Goal: Transaction & Acquisition: Subscribe to service/newsletter

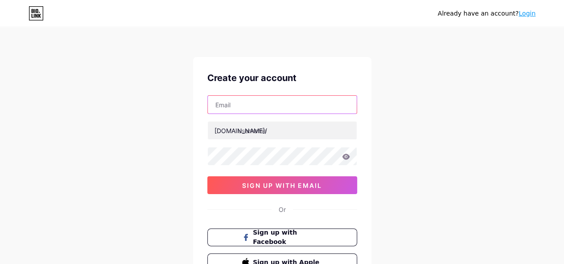
click at [266, 111] on input "text" at bounding box center [282, 105] width 149 height 18
type input "[EMAIL_ADDRESS][DOMAIN_NAME]"
click at [345, 157] on icon at bounding box center [346, 157] width 8 height 6
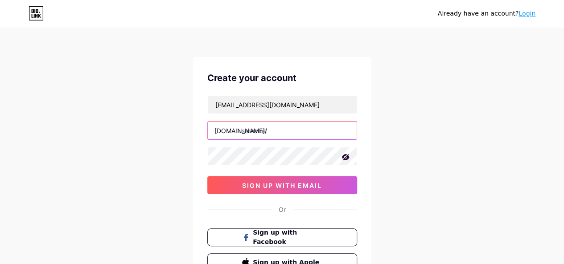
click at [310, 129] on input "text" at bounding box center [282, 131] width 149 height 18
click at [238, 129] on input "inkienglish" at bounding box center [282, 131] width 149 height 18
click at [239, 130] on input "inkienglisw" at bounding box center [282, 131] width 149 height 18
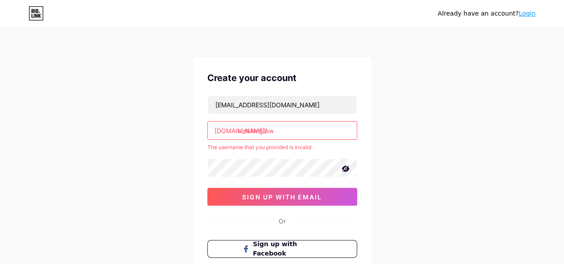
click at [238, 130] on input "ưinkienglisw" at bounding box center [282, 131] width 149 height 18
click at [241, 129] on input "ưưinkienglis" at bounding box center [282, 131] width 149 height 18
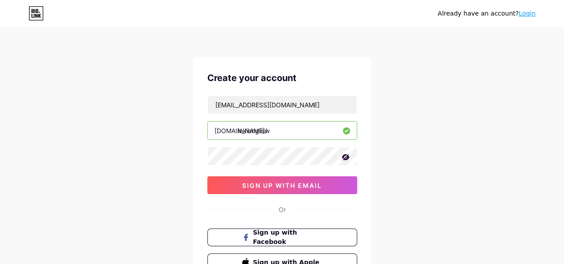
click at [289, 129] on input "inkienglisw" at bounding box center [282, 131] width 149 height 18
click at [238, 130] on input "inkienglis" at bounding box center [282, 131] width 149 height 18
click at [239, 130] on input "inkiengliw" at bounding box center [282, 131] width 149 height 18
click at [270, 132] on input "inkiengliw" at bounding box center [282, 131] width 149 height 18
type input "inkiengli"
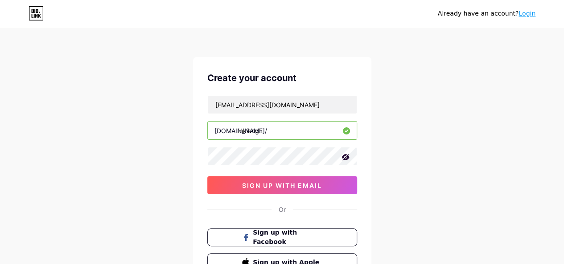
click at [269, 130] on input "inkiengli" at bounding box center [282, 131] width 149 height 18
drag, startPoint x: 269, startPoint y: 130, endPoint x: 238, endPoint y: 124, distance: 32.2
click at [238, 124] on input "inkiengli" at bounding box center [282, 131] width 149 height 18
type input "winkienglish"
click at [397, 130] on div "Already have an account? Login Create your account [EMAIL_ADDRESS][DOMAIN_NAME]…" at bounding box center [282, 170] width 564 height 341
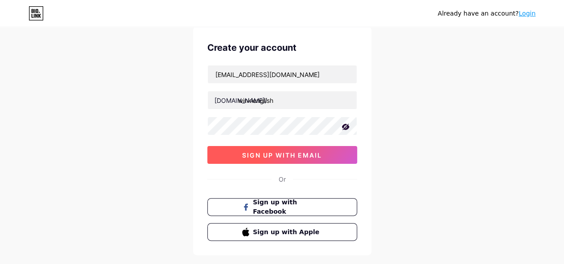
scroll to position [45, 0]
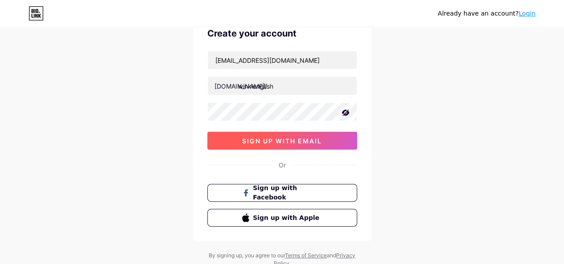
click at [296, 146] on button "sign up with email" at bounding box center [282, 141] width 150 height 18
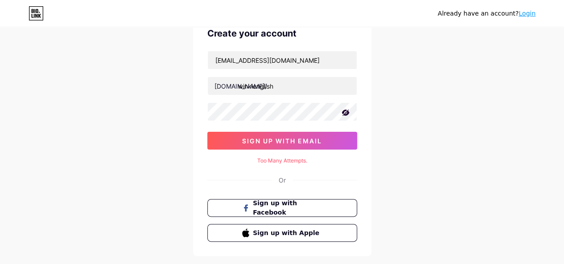
click at [348, 112] on icon at bounding box center [345, 113] width 8 height 6
click at [348, 112] on icon at bounding box center [346, 112] width 8 height 6
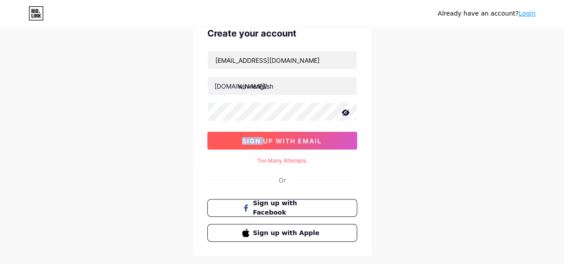
click at [305, 138] on span "sign up with email" at bounding box center [282, 141] width 80 height 8
click at [278, 145] on button "sign up with email" at bounding box center [282, 141] width 150 height 18
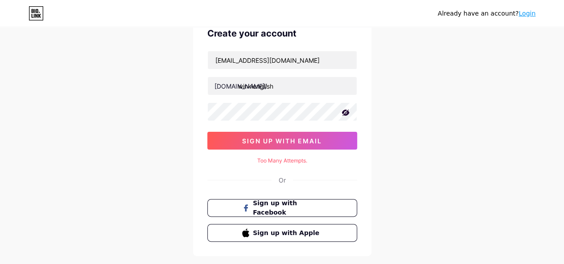
click at [157, 98] on div "Already have an account? Login Create your account [EMAIL_ADDRESS][DOMAIN_NAME]…" at bounding box center [282, 133] width 564 height 356
click at [344, 111] on icon at bounding box center [345, 113] width 8 height 6
click at [344, 111] on icon at bounding box center [346, 112] width 8 height 6
drag, startPoint x: 474, startPoint y: 112, endPoint x: 477, endPoint y: 108, distance: 4.8
click at [477, 108] on div "Already have an account? Login Create your account [EMAIL_ADDRESS][DOMAIN_NAME]…" at bounding box center [282, 133] width 564 height 356
